Goal: Navigation & Orientation: Find specific page/section

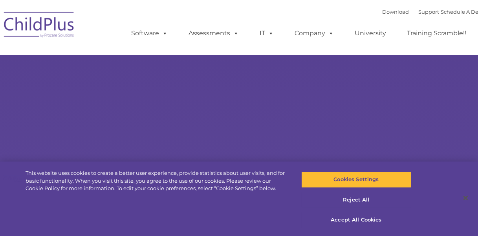
select select "MEDIUM"
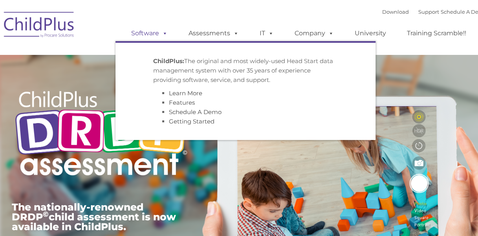
type input ""
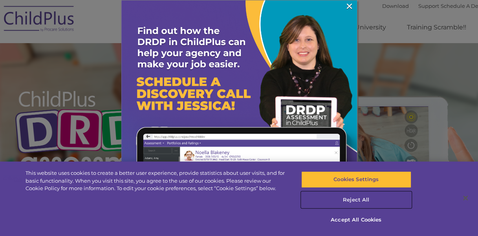
click at [370, 196] on button "Reject All" at bounding box center [356, 200] width 110 height 16
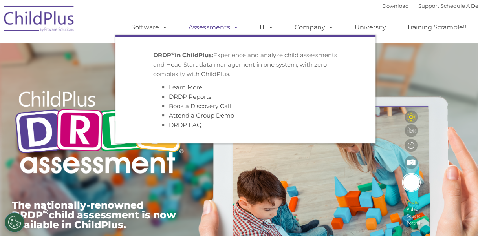
click at [193, 25] on link "Assessments" at bounding box center [214, 28] width 66 height 16
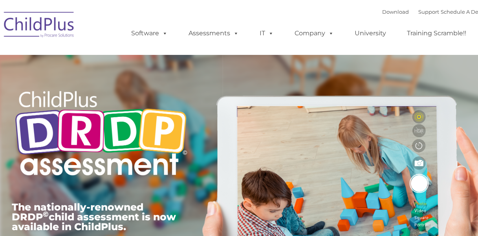
click at [193, 25] on ul "Software ChildPlus: The original and most widely-used Head Start data managemen…" at bounding box center [300, 33] width 371 height 31
type input ""
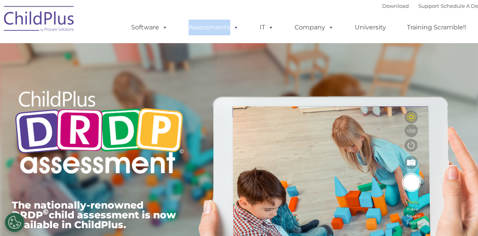
drag, startPoint x: 0, startPoint y: 0, endPoint x: 193, endPoint y: 25, distance: 194.4
click at [193, 25] on ul "Software ChildPlus: The original and most widely-used Head Start data managemen…" at bounding box center [300, 27] width 371 height 31
click at [75, 16] on img at bounding box center [39, 19] width 79 height 39
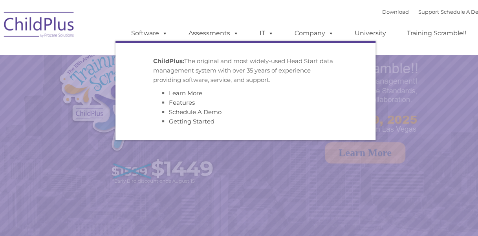
select select "MEDIUM"
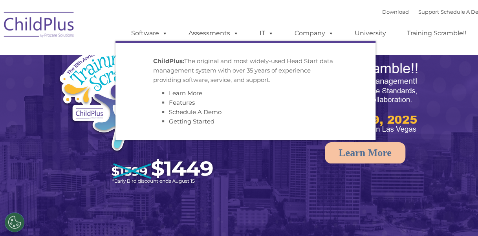
click at [141, 28] on link "Software" at bounding box center [149, 34] width 52 height 16
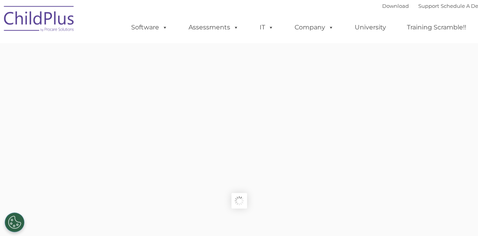
type input ""
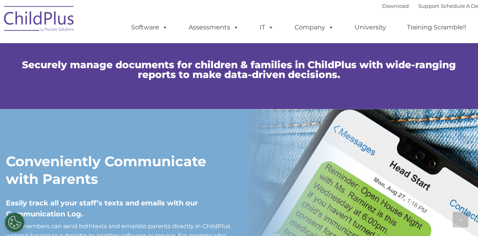
scroll to position [565, 0]
